Goal: Find specific page/section: Find specific page/section

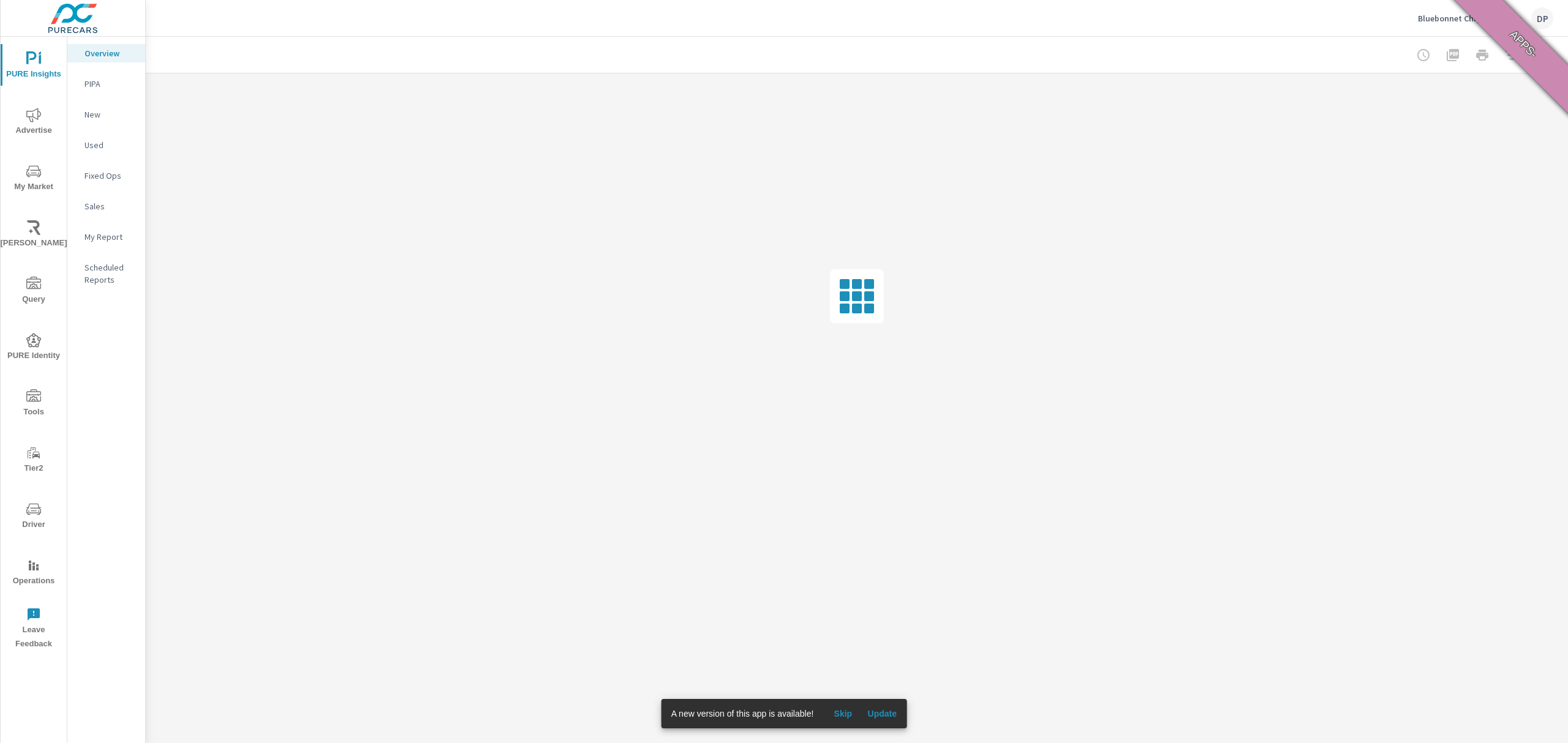
click at [880, 713] on span "Update" at bounding box center [881, 714] width 29 height 11
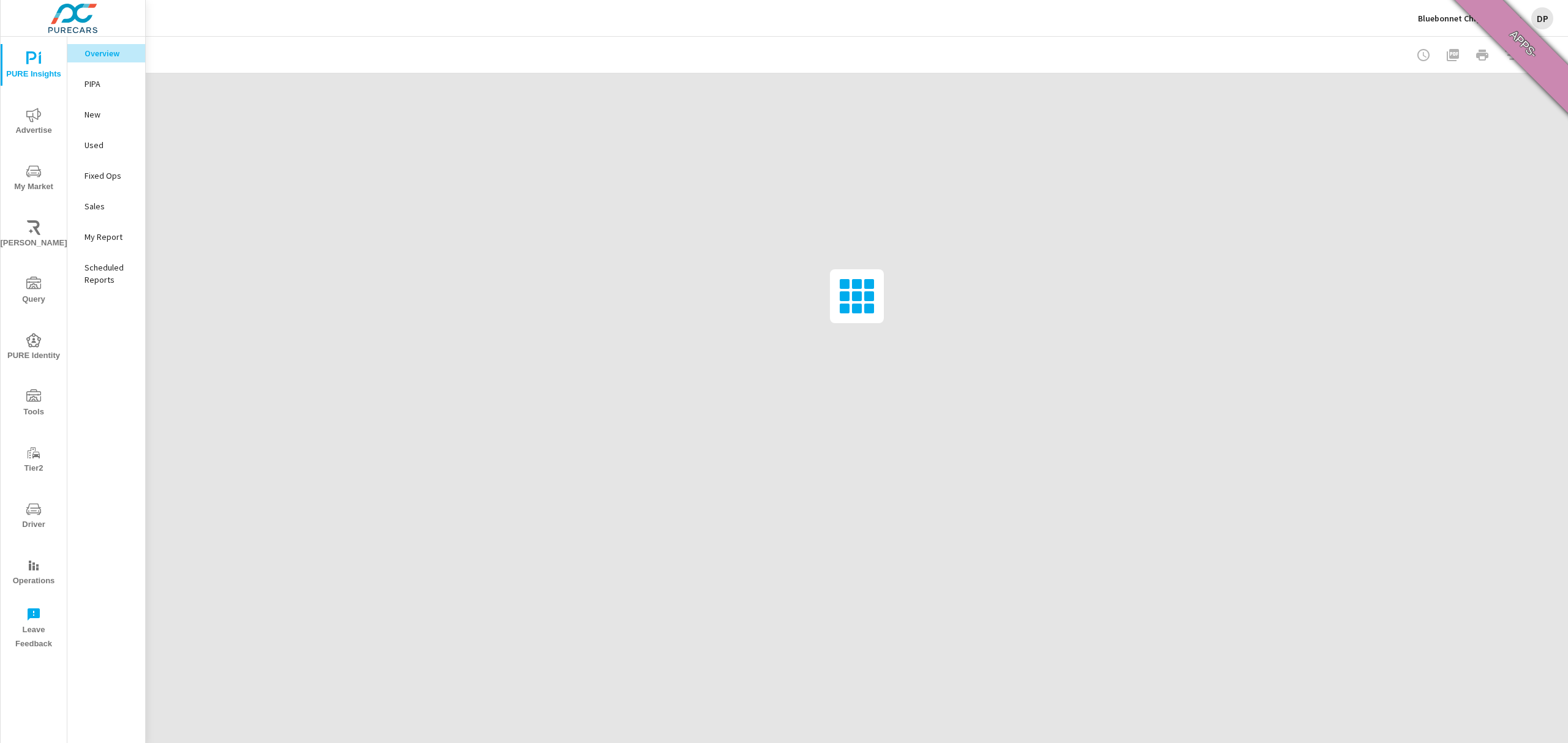
click at [93, 236] on p "My Report" at bounding box center [110, 237] width 51 height 12
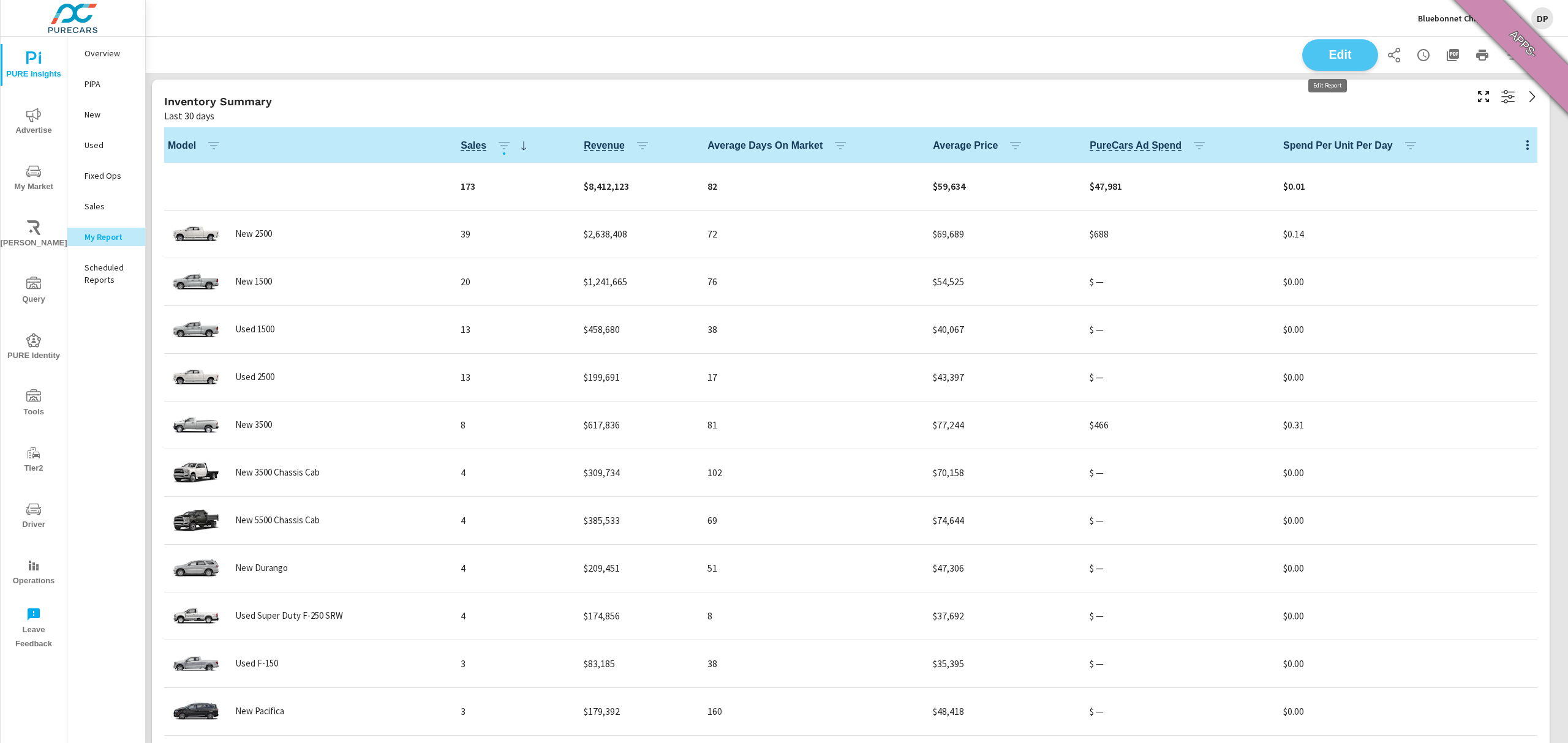
click at [1315, 50] on span "Edit" at bounding box center [1340, 54] width 50 height 12
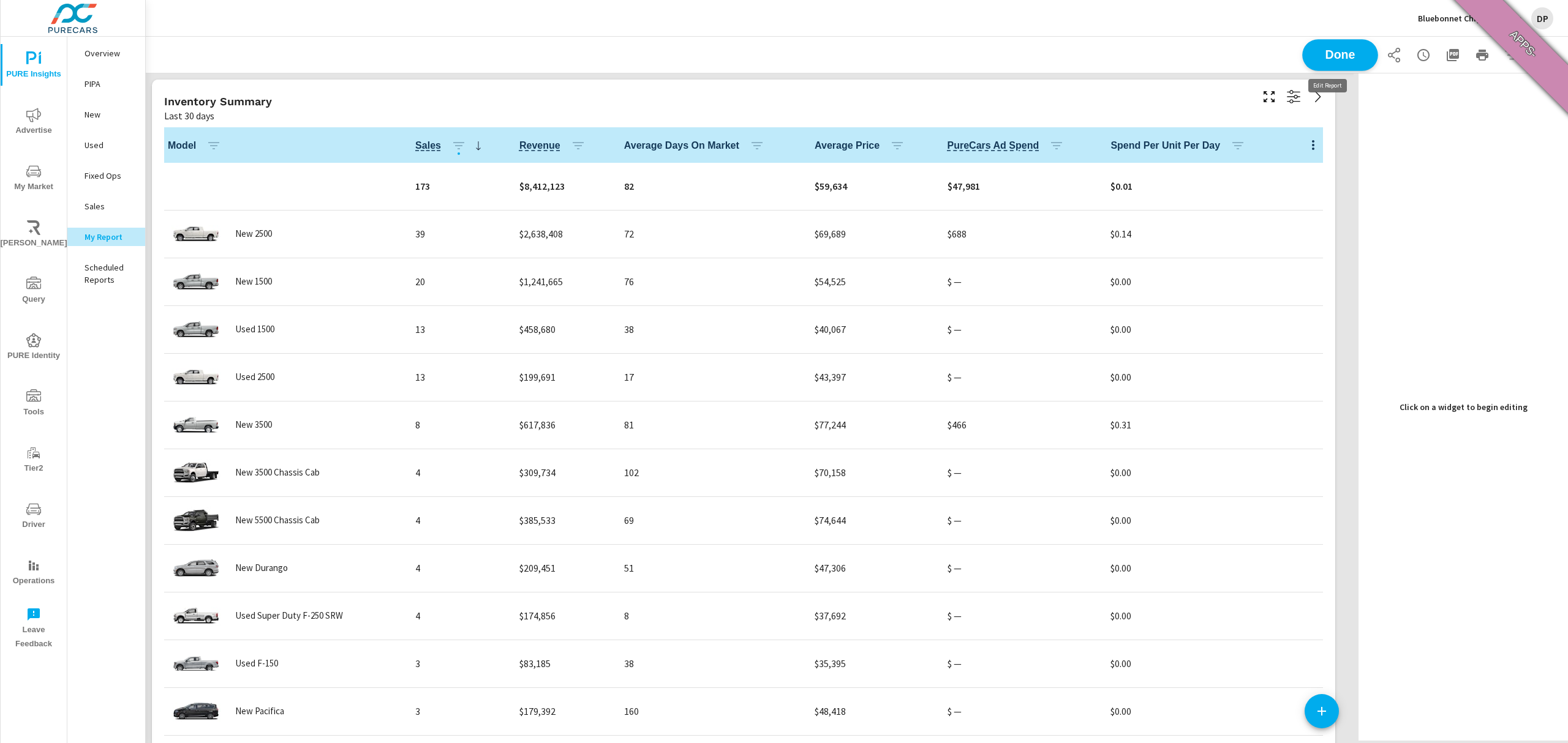
scroll to position [2847, 1221]
click at [1348, 55] on span "Done" at bounding box center [1340, 54] width 50 height 12
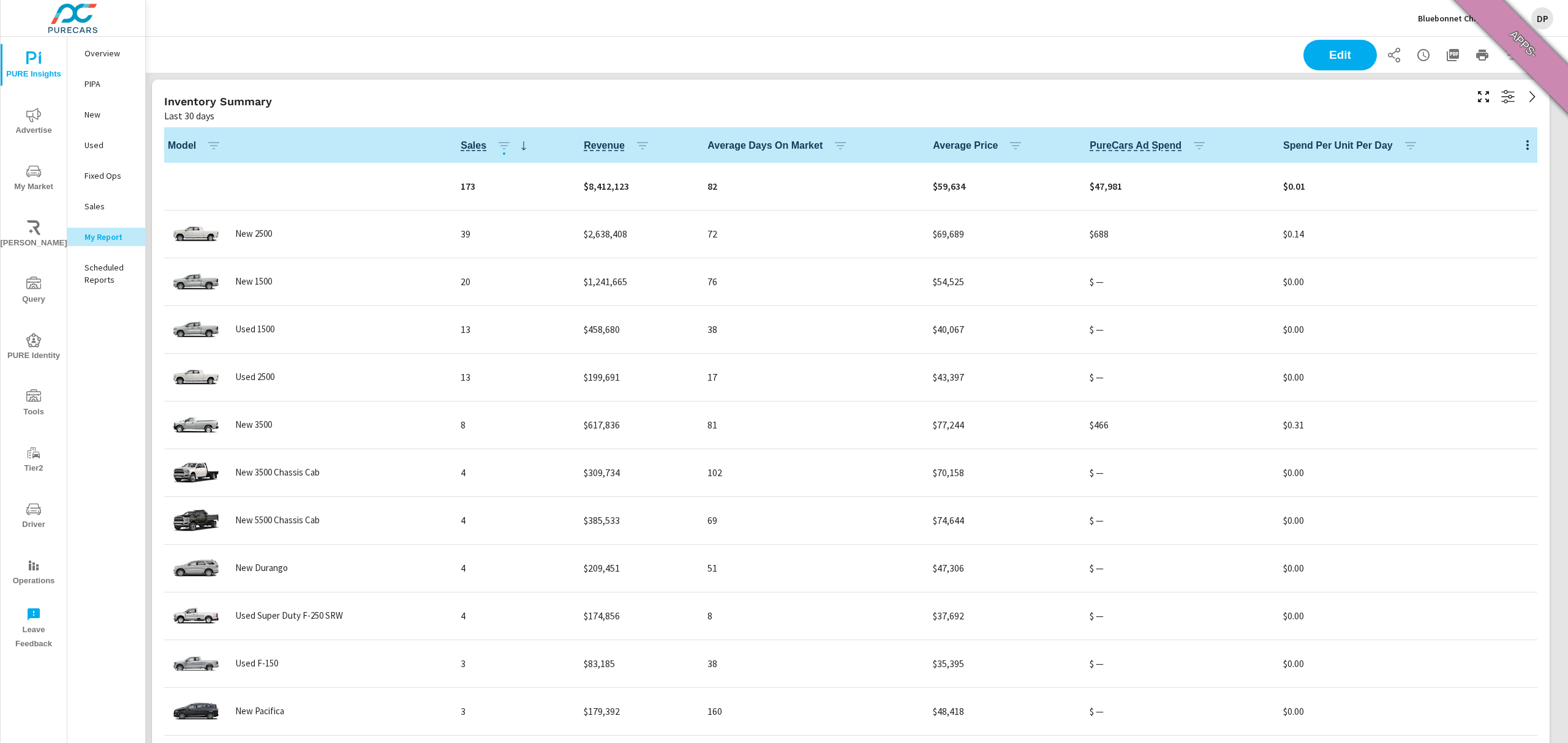
scroll to position [2847, 1435]
click at [1515, 144] on button "button" at bounding box center [1528, 145] width 25 height 25
click at [23, 329] on div at bounding box center [784, 371] width 1568 height 743
click at [29, 344] on icon "nav menu" at bounding box center [34, 340] width 15 height 14
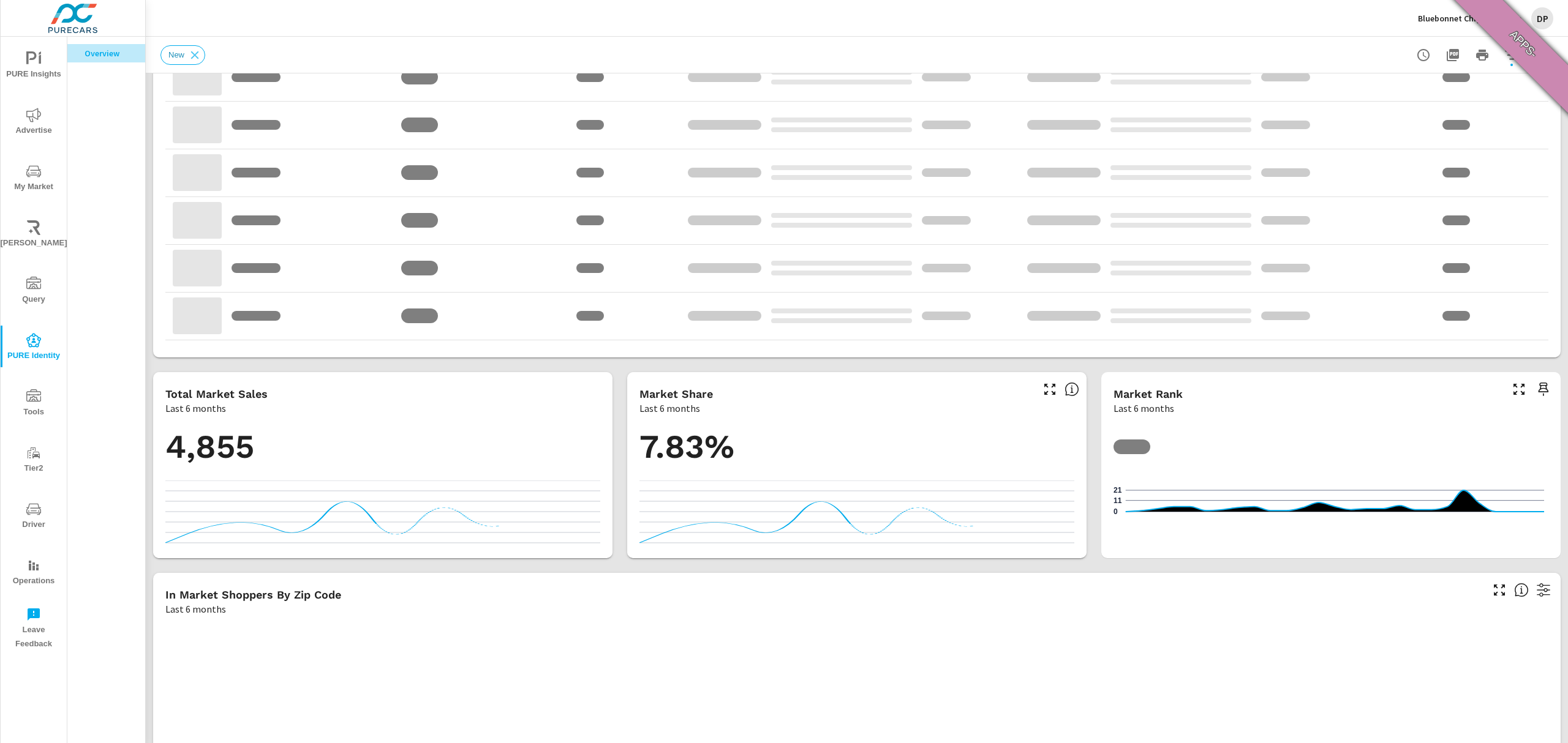
scroll to position [465, 0]
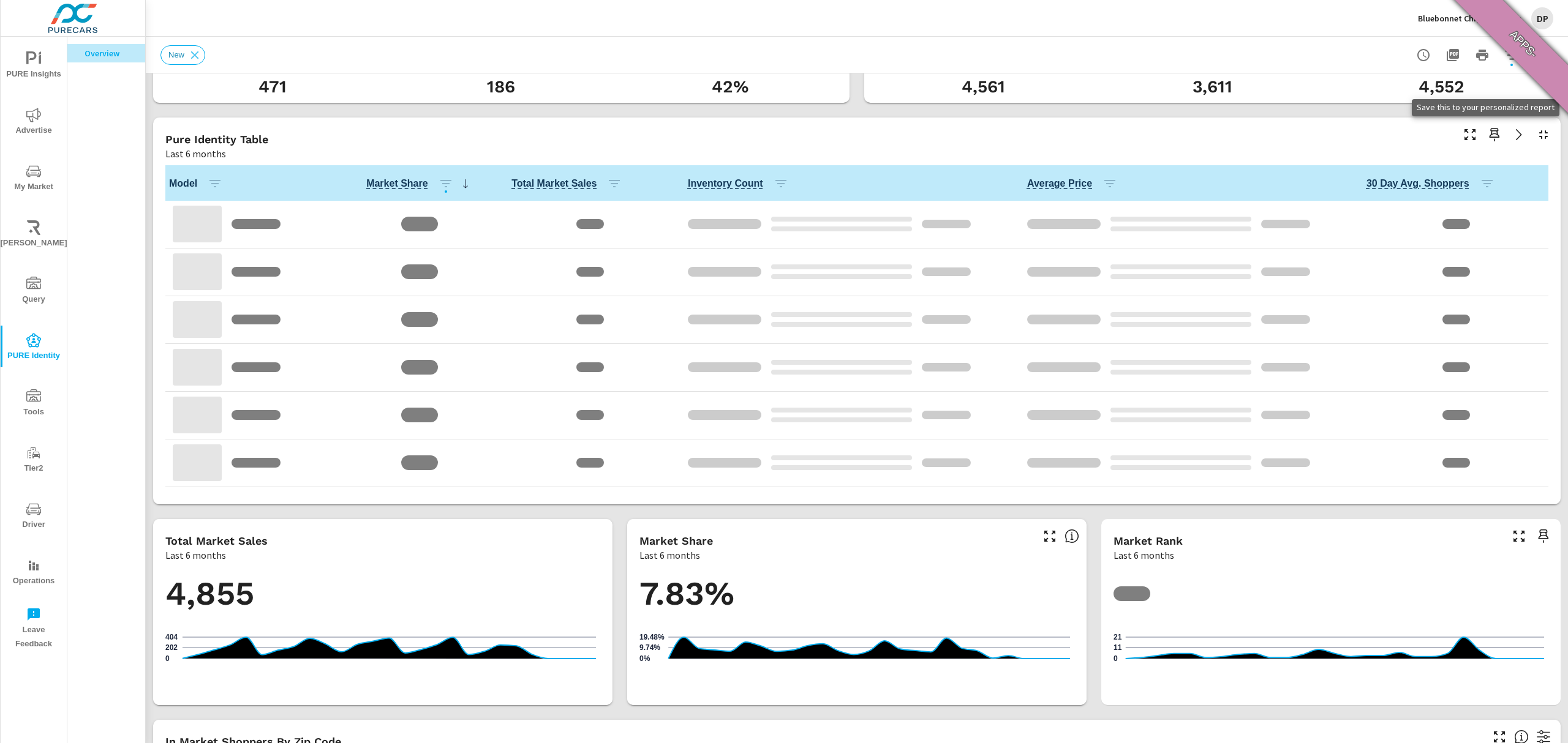
click at [1490, 131] on icon "button" at bounding box center [1495, 134] width 11 height 13
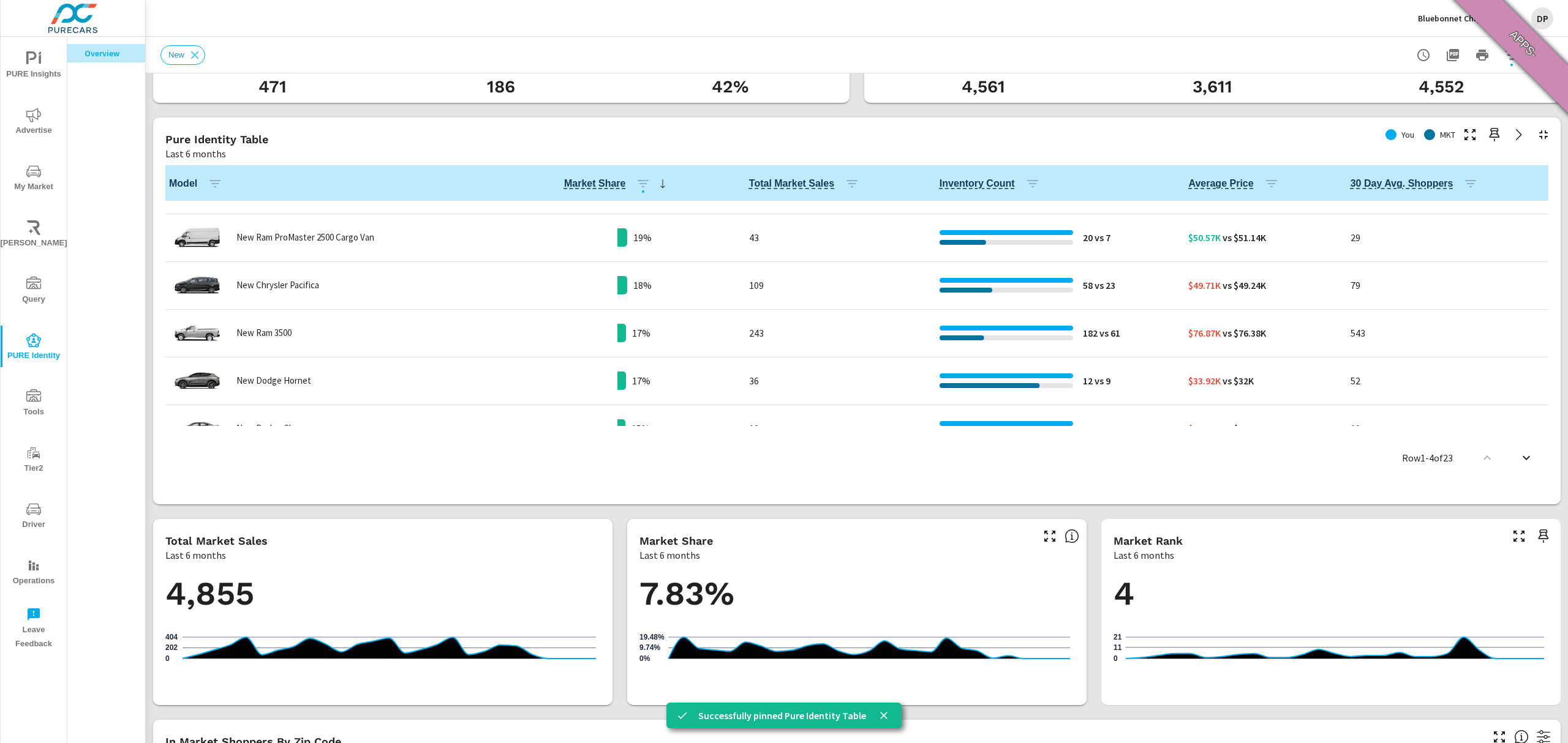
scroll to position [817, 0]
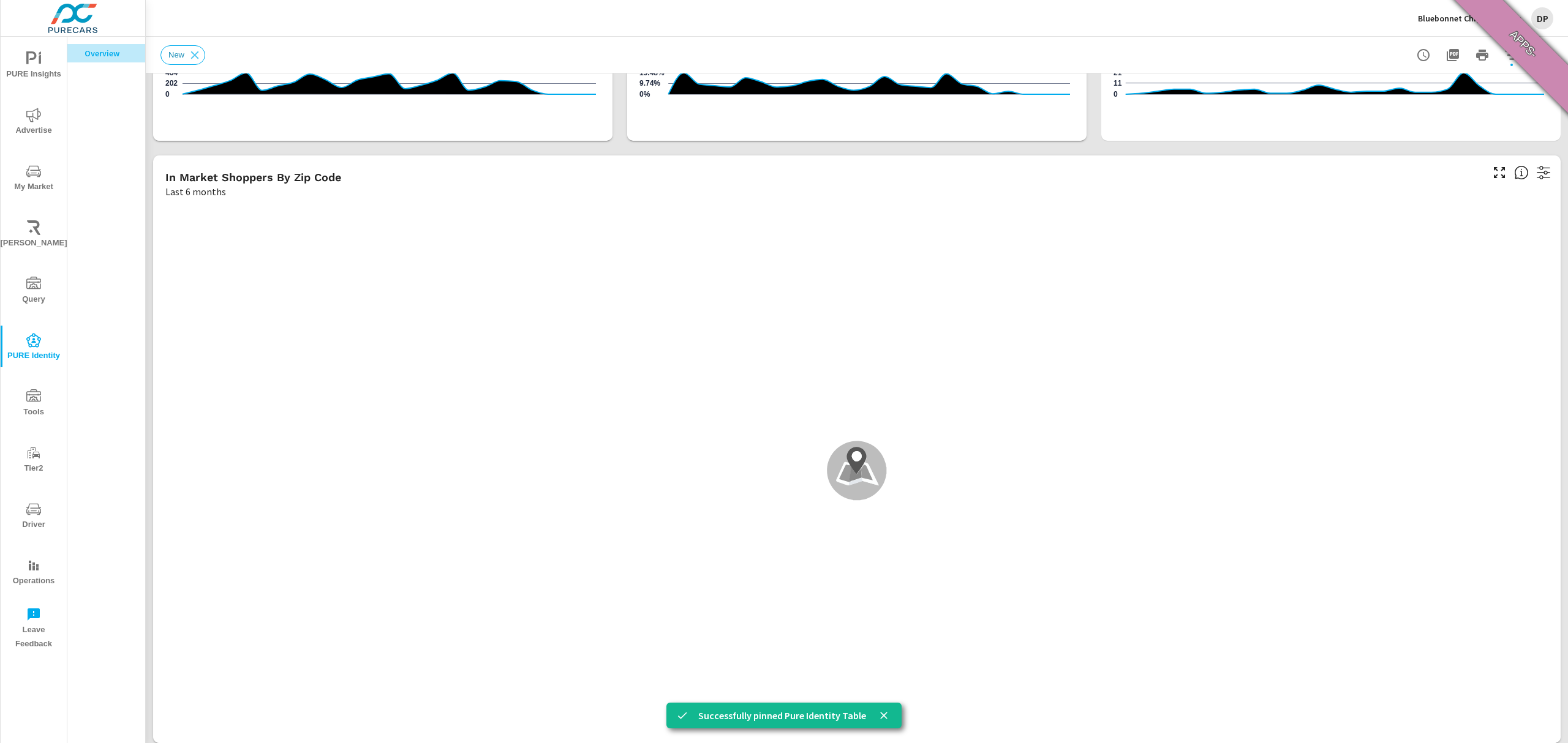
scroll to position [1037, 0]
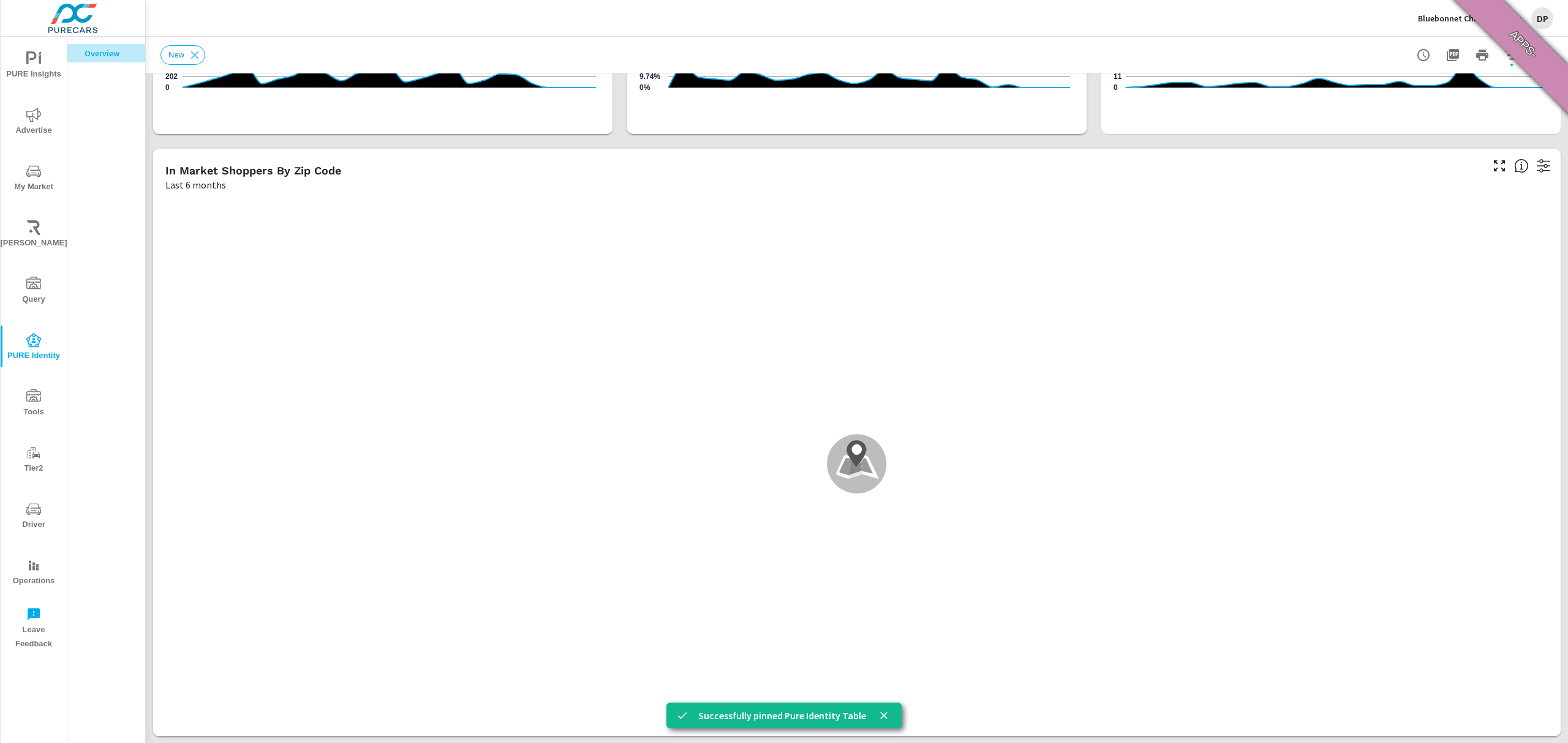
click at [45, 54] on span "PURE Insights" at bounding box center [34, 67] width 59 height 30
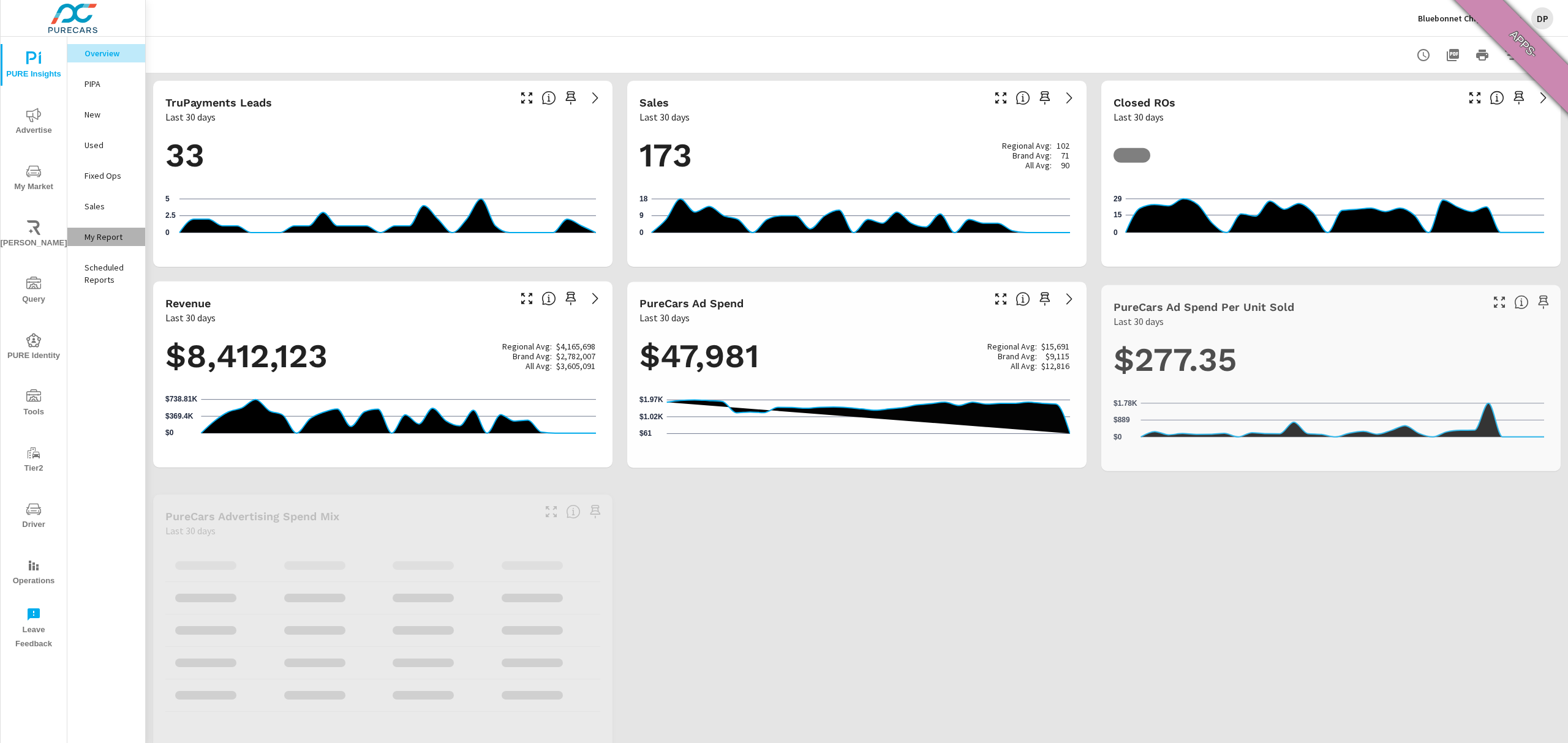
click at [105, 230] on p "My Report" at bounding box center [110, 237] width 51 height 12
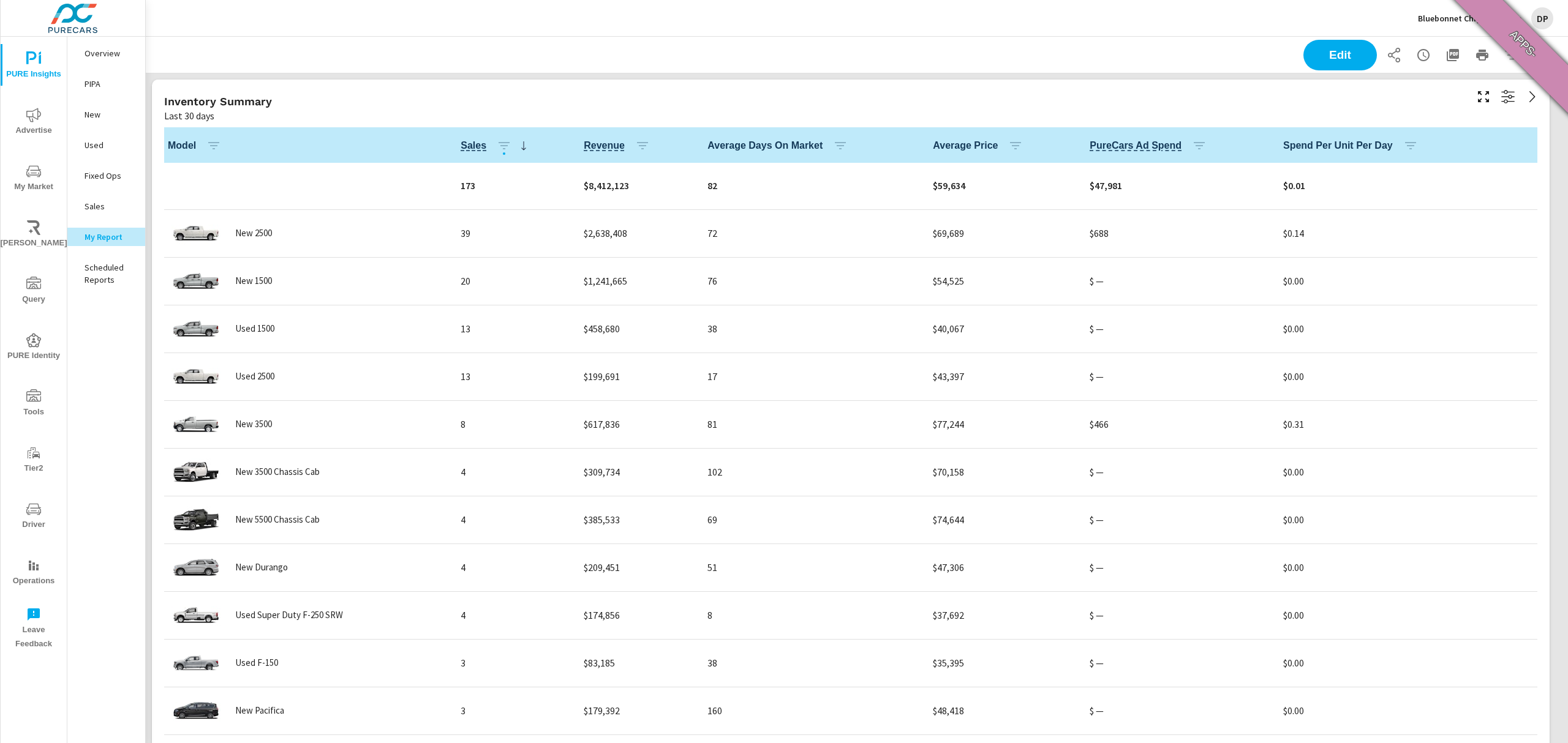
scroll to position [571, 0]
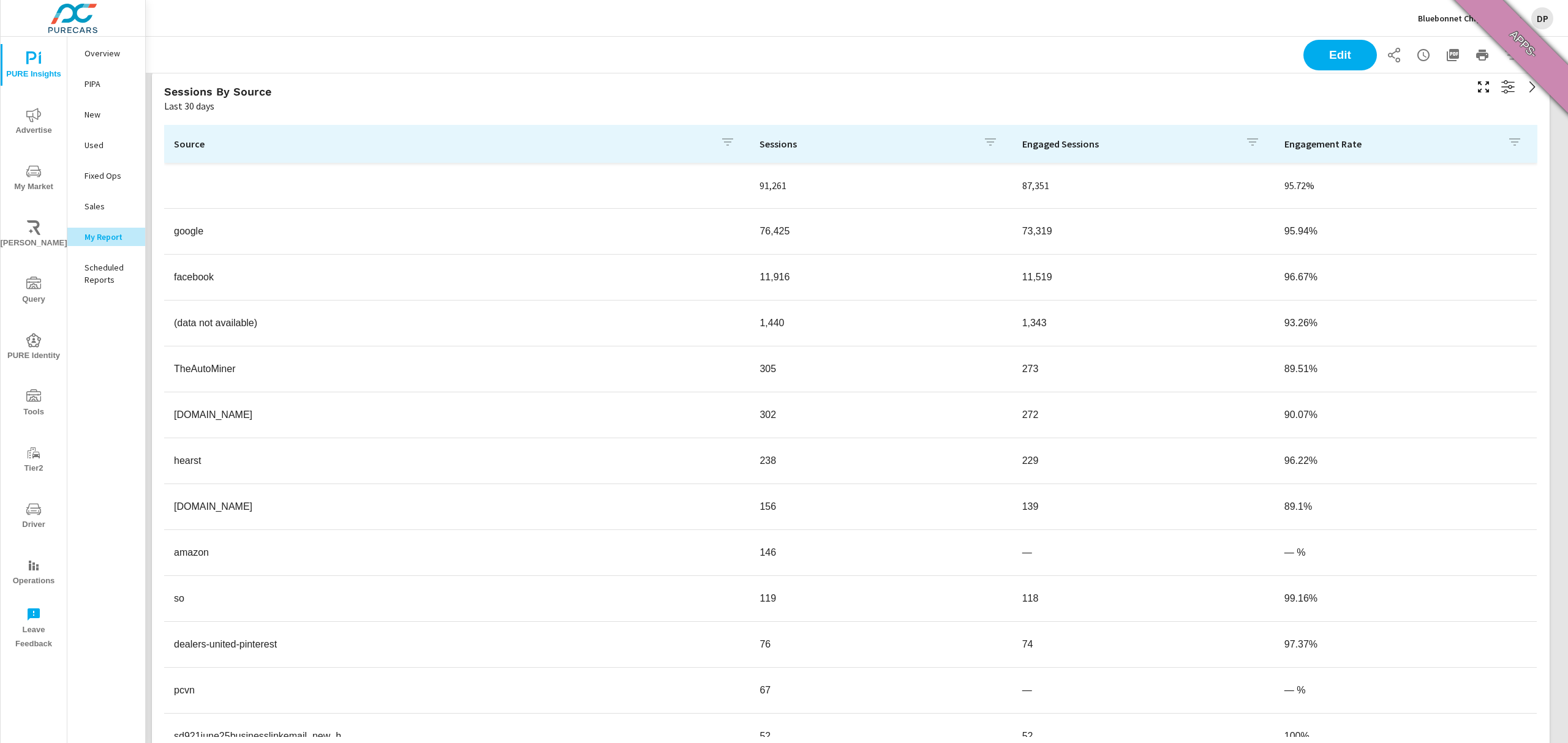
scroll to position [816, 0]
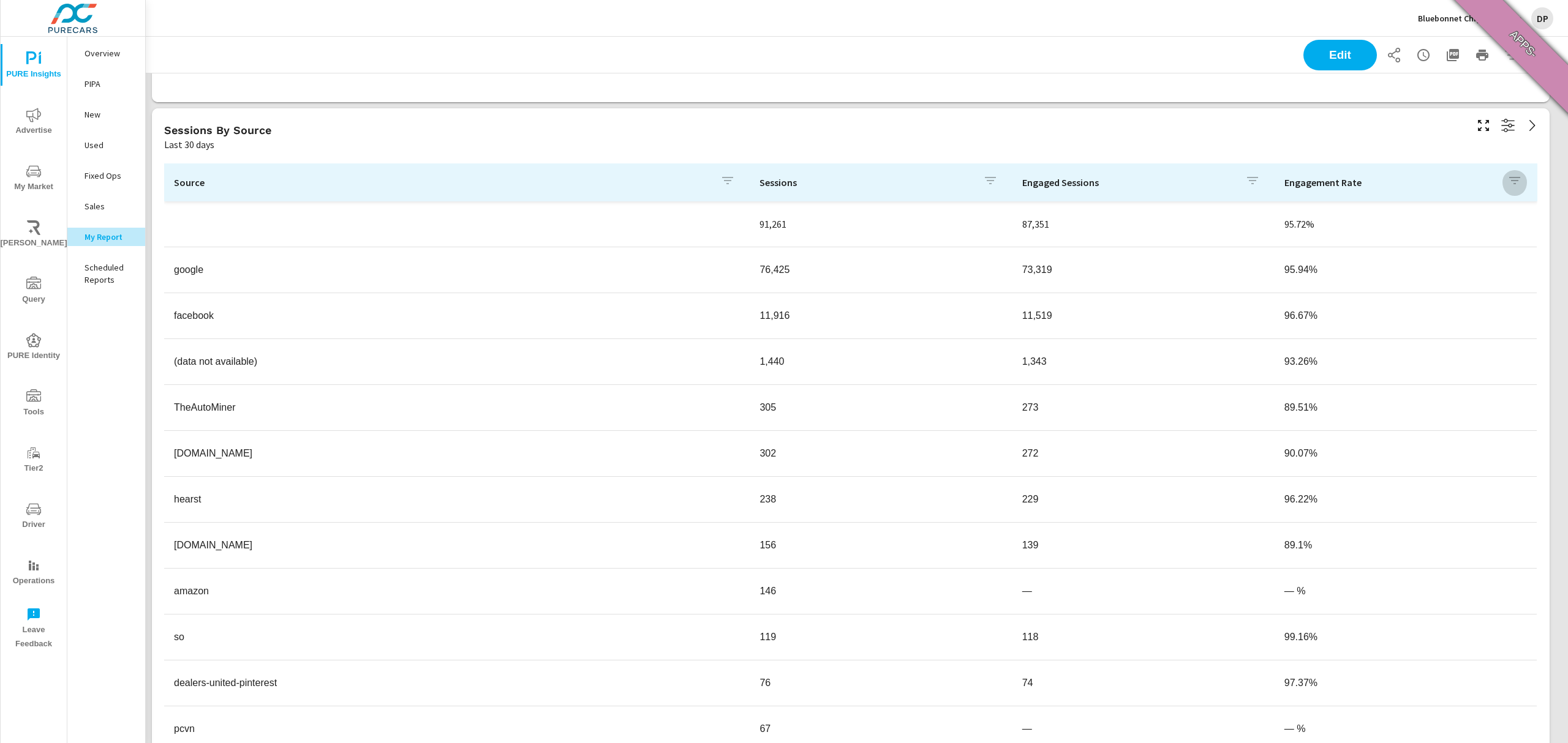
click at [1509, 177] on icon "button" at bounding box center [1515, 181] width 11 height 7
click at [1502, 125] on div at bounding box center [784, 371] width 1568 height 743
click at [1503, 125] on icon "button" at bounding box center [1507, 125] width 13 height 13
click at [1469, 180] on p "mkt_dist : 20 miles" at bounding box center [1457, 180] width 78 height 15
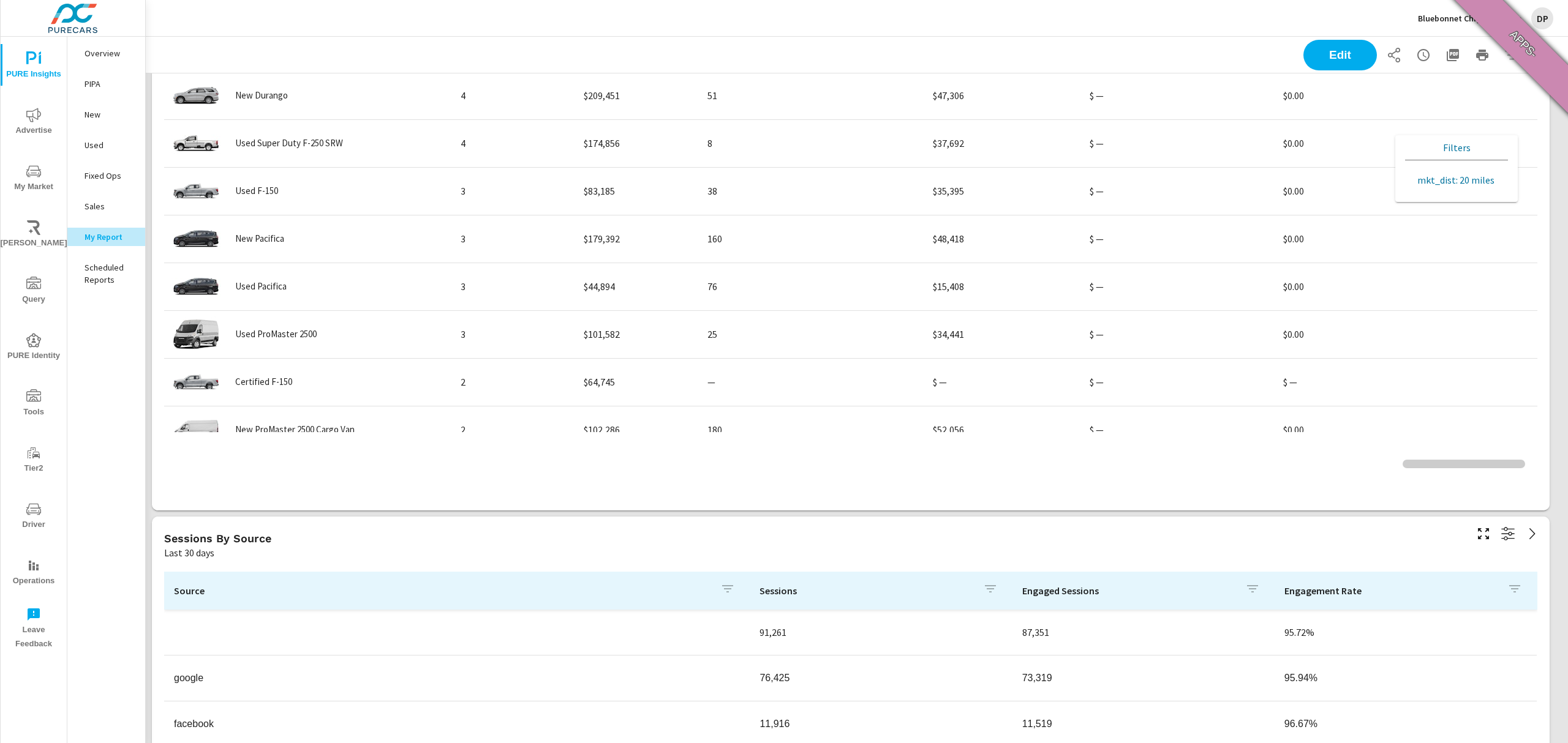
scroll to position [0, 0]
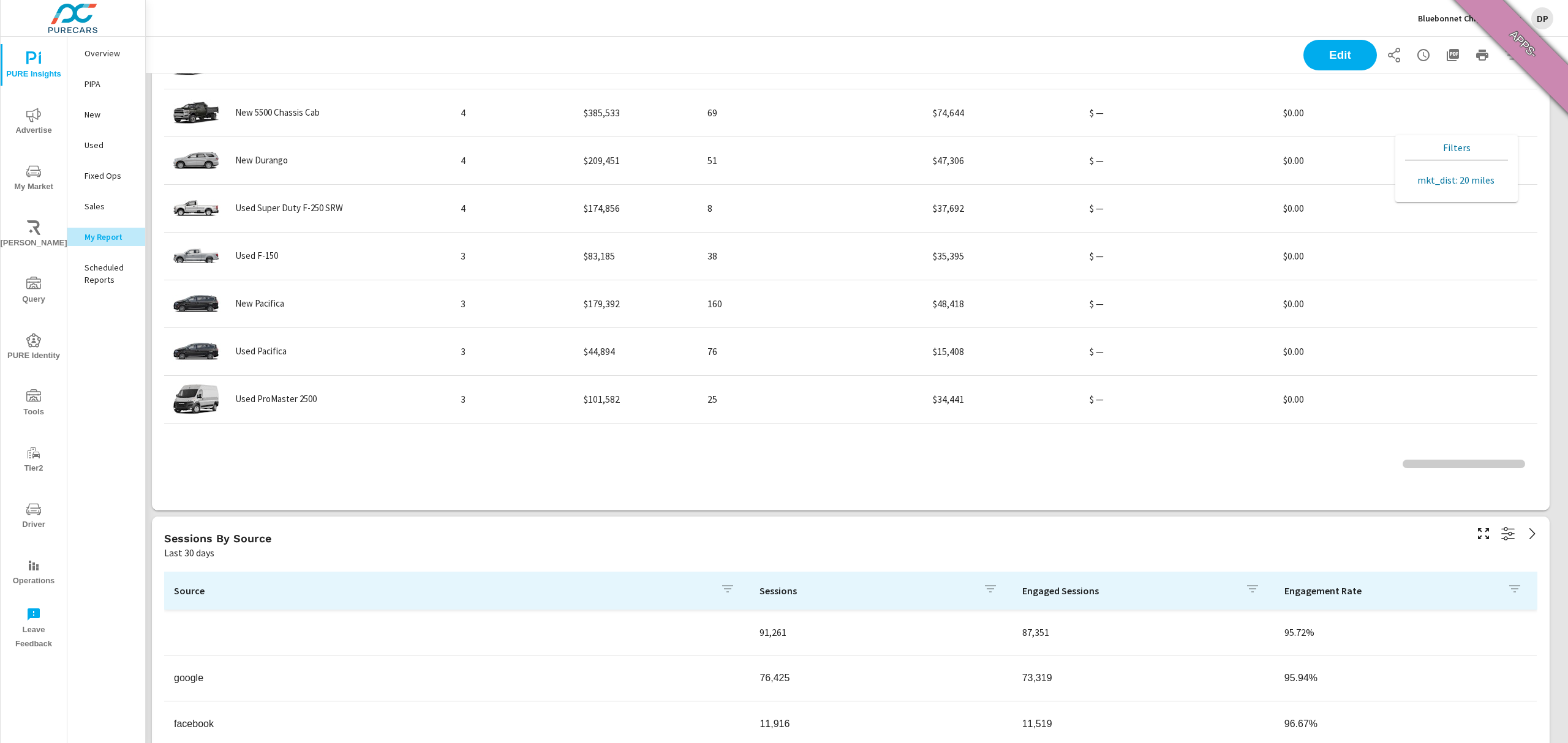
scroll to position [1, 0]
click at [36, 341] on icon "nav menu" at bounding box center [34, 340] width 15 height 15
